Goal: Transaction & Acquisition: Purchase product/service

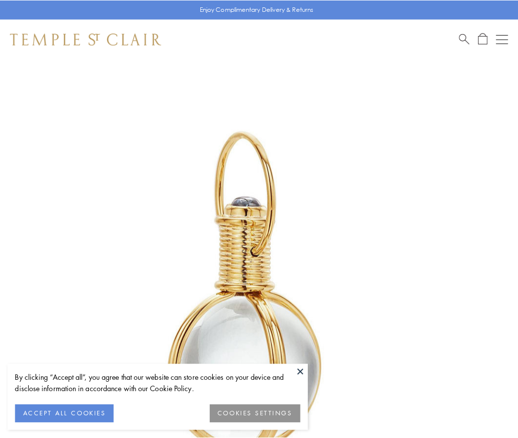
scroll to position [257, 0]
